Goal: Contribute content: Add original content to the website for others to see

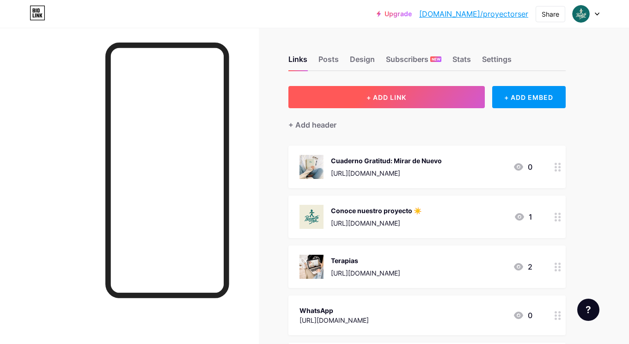
click at [402, 99] on span "+ ADD LINK" at bounding box center [387, 97] width 40 height 8
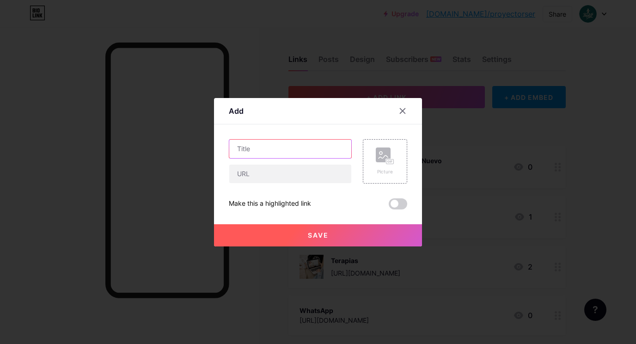
click at [289, 150] on input "text" at bounding box center [290, 149] width 122 height 18
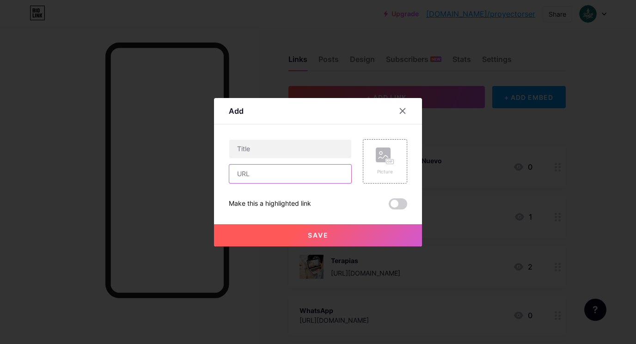
click at [283, 178] on input "text" at bounding box center [290, 174] width 122 height 18
paste input "[URL][DOMAIN_NAME]"
type input "[URL][DOMAIN_NAME]"
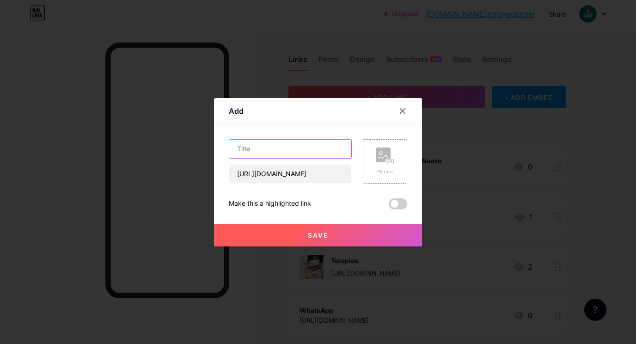
click at [281, 148] on input "text" at bounding box center [290, 149] width 122 height 18
type input "Curso Regular la Ansiedad pre competencia"
click at [387, 163] on rect at bounding box center [390, 161] width 7 height 5
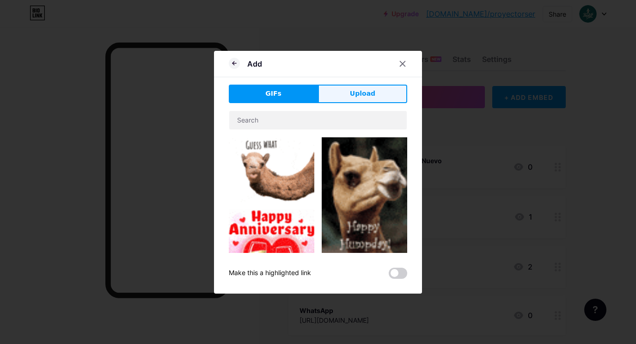
click at [371, 97] on button "Upload" at bounding box center [362, 94] width 89 height 18
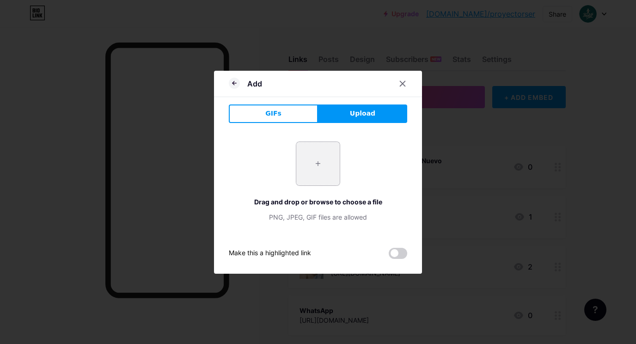
click at [316, 169] on input "file" at bounding box center [317, 163] width 43 height 43
type input "C:\fakepath\15% descuento.png"
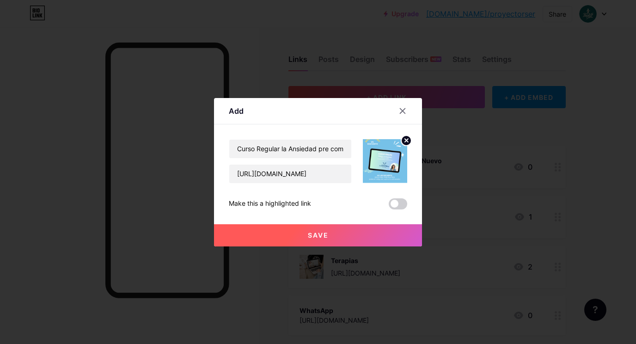
click at [334, 243] on button "Save" at bounding box center [318, 235] width 208 height 22
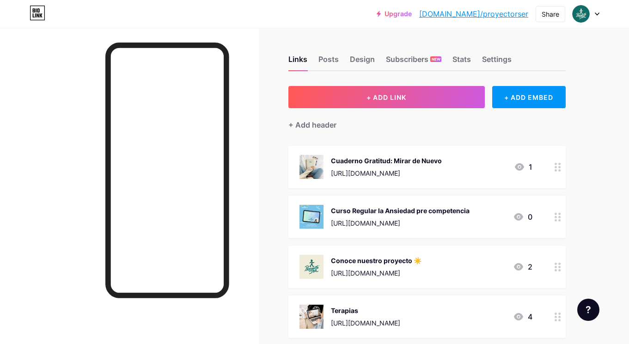
scroll to position [16, 0]
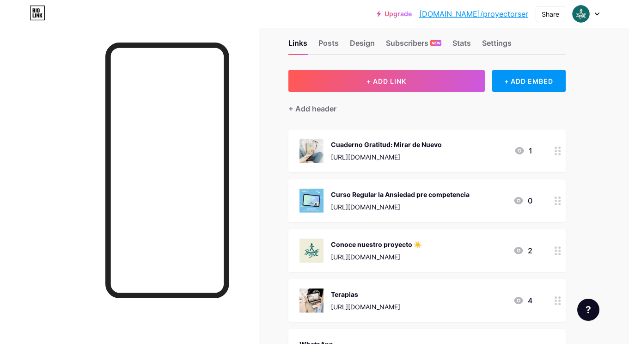
drag, startPoint x: 559, startPoint y: 249, endPoint x: 551, endPoint y: 178, distance: 72.2
click at [551, 178] on span "Cuaderno Gratitud: Mirar de Nuevo [URL][DOMAIN_NAME] 1 Curso Regular la Ansieda…" at bounding box center [427, 272] width 277 height 287
click at [597, 197] on div "Links Posts Design Subscribers NEW Stats Settings + ADD LINK + ADD EMBED + Add …" at bounding box center [302, 268] width 605 height 512
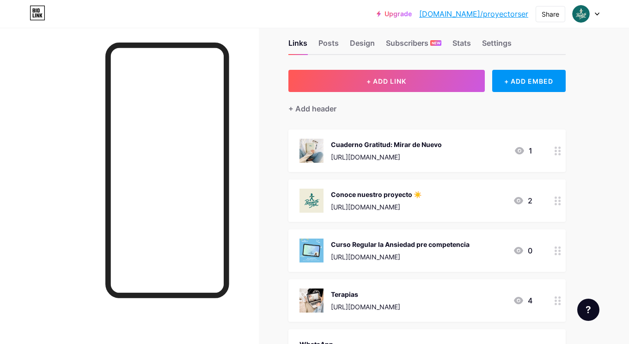
click at [593, 148] on div "Links Posts Design Subscribers NEW Stats Settings + ADD LINK + ADD EMBED + Add …" at bounding box center [302, 268] width 605 height 512
click at [594, 78] on div "Links Posts Design Subscribers NEW Stats Settings + ADD LINK + ADD EMBED + Add …" at bounding box center [302, 268] width 605 height 512
click at [583, 74] on div "Links Posts Design Subscribers NEW Stats Settings + ADD LINK + ADD EMBED + Add …" at bounding box center [302, 268] width 605 height 512
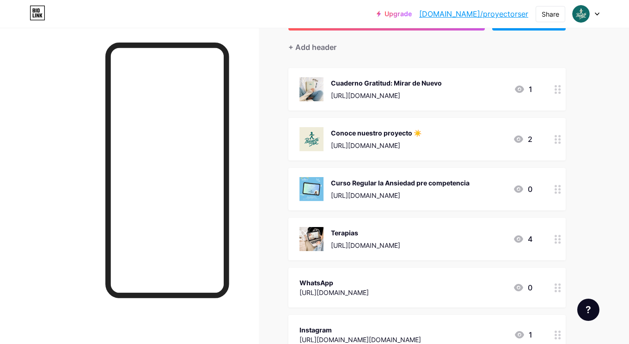
scroll to position [80, 0]
